Goal: Task Accomplishment & Management: Manage account settings

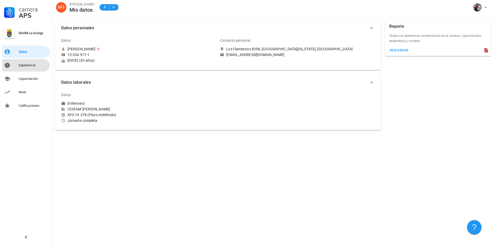
click at [29, 63] on div "Experiencia" at bounding box center [33, 65] width 29 height 8
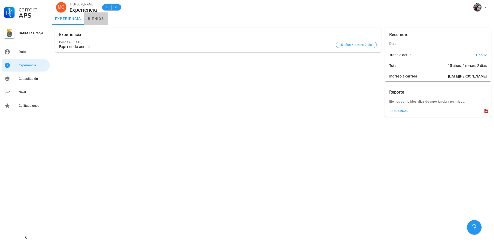
click at [101, 17] on link "bienios" at bounding box center [95, 18] width 23 height 12
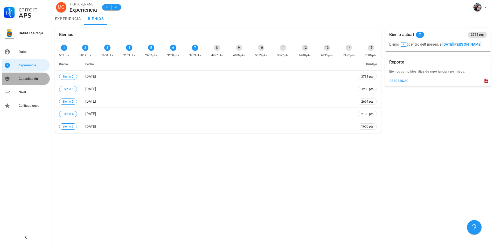
click at [33, 78] on div "Capacitación" at bounding box center [33, 79] width 29 height 4
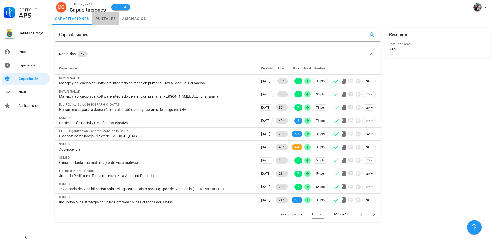
click at [109, 16] on link "puntajes" at bounding box center [105, 18] width 27 height 12
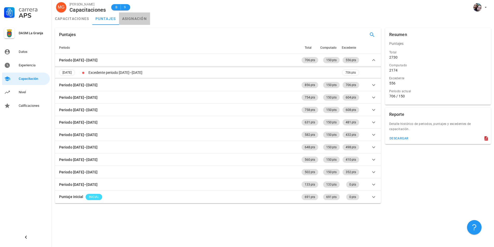
click at [139, 17] on link "asignación" at bounding box center [134, 18] width 31 height 12
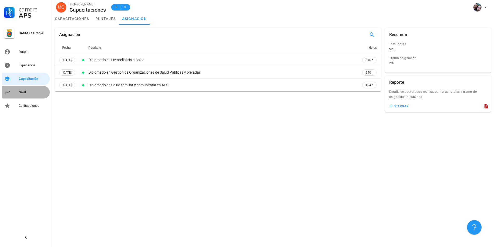
click at [25, 90] on div "Nivel" at bounding box center [33, 92] width 29 height 8
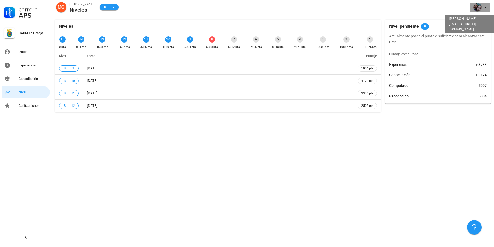
click at [485, 6] on icon "button" at bounding box center [485, 7] width 4 height 4
click at [482, 19] on div "Salir" at bounding box center [483, 20] width 8 height 10
